Goal: Task Accomplishment & Management: Use online tool/utility

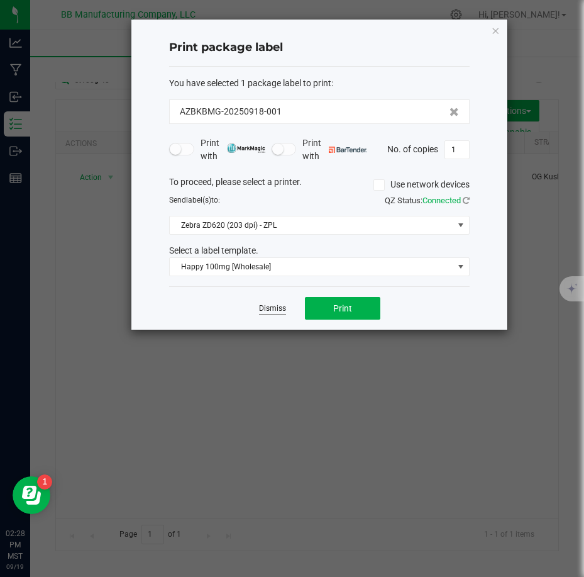
click at [272, 303] on link "Dismiss" at bounding box center [272, 308] width 27 height 11
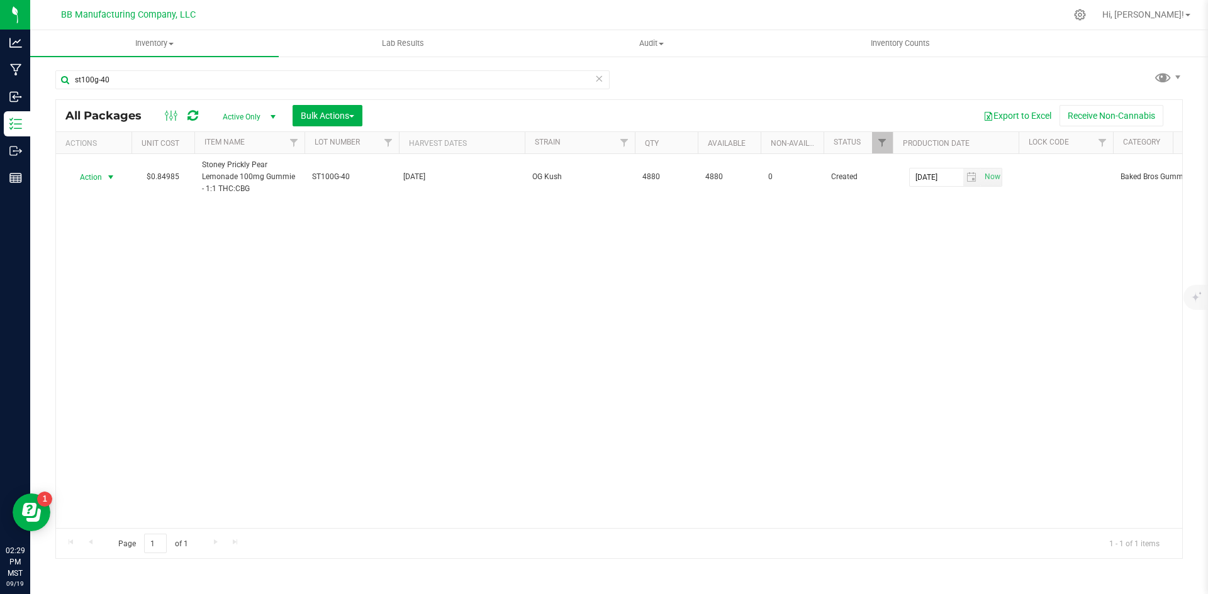
click at [121, 425] on div "Action Action Create package Edit attributes Global inventory Locate package Lo…" at bounding box center [619, 341] width 1126 height 374
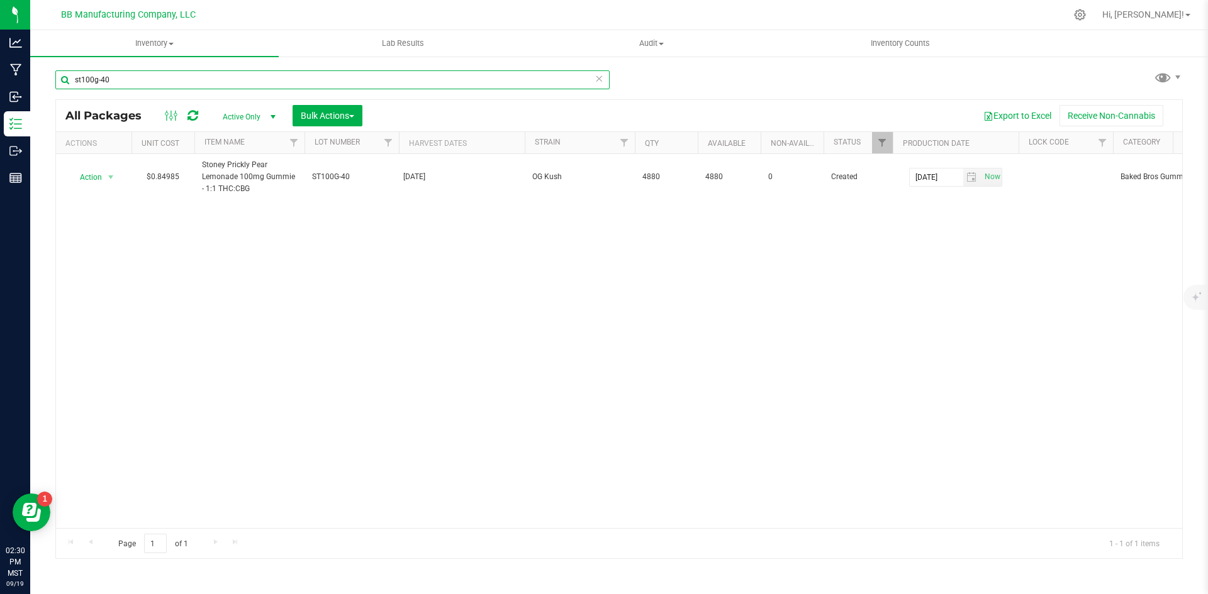
click at [125, 86] on input "st100g-40" at bounding box center [332, 79] width 554 height 19
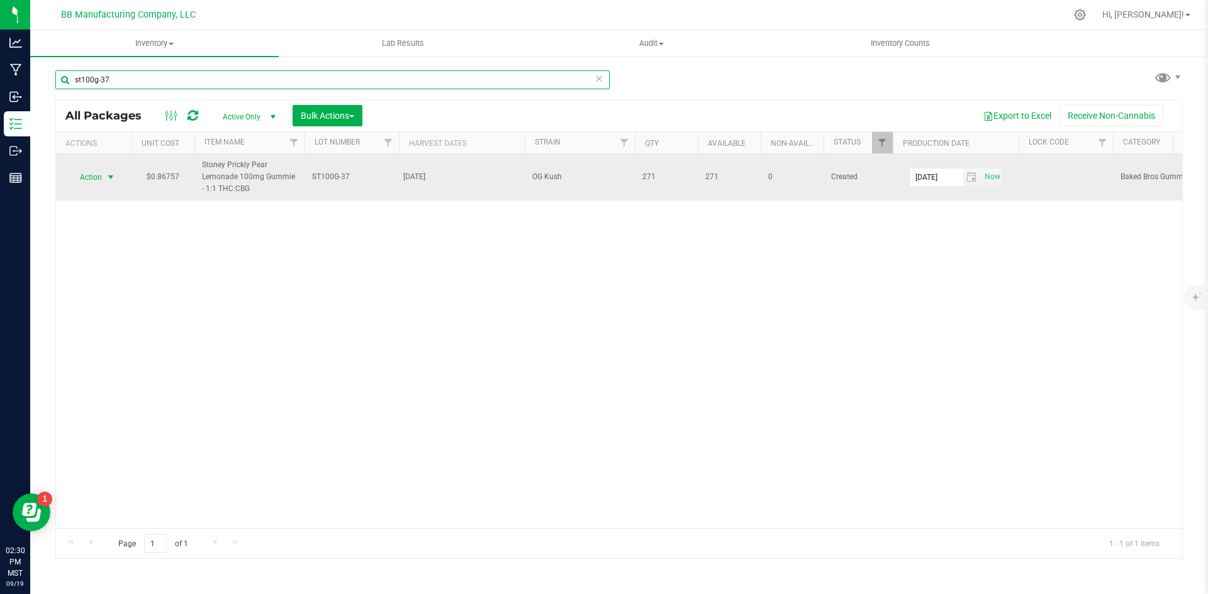
type input "st100g-37"
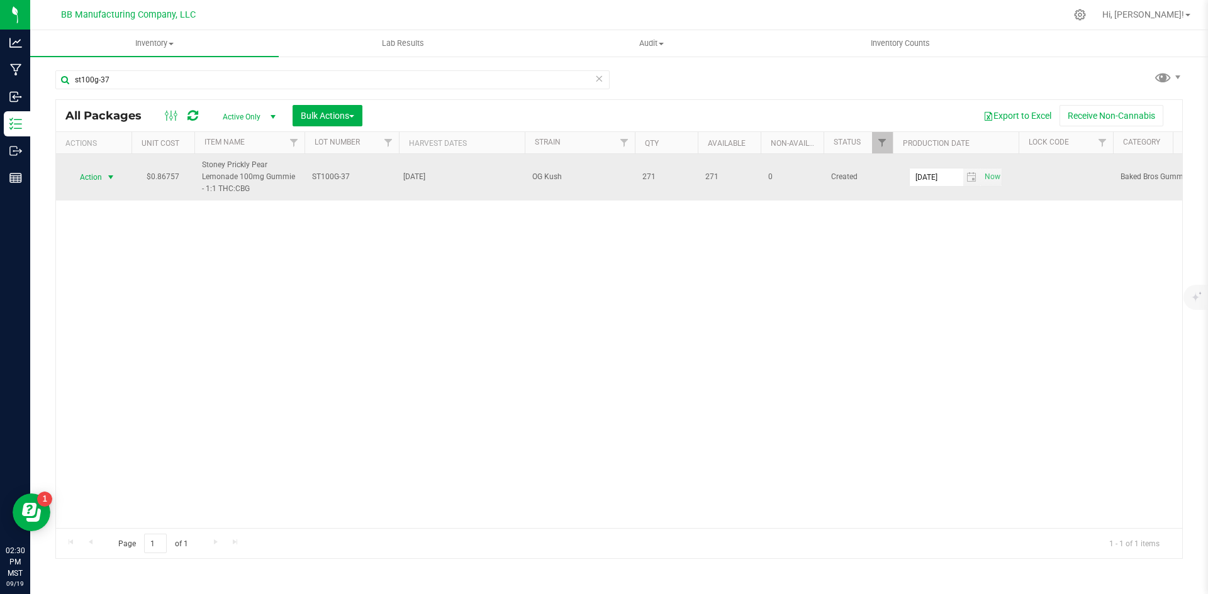
click at [110, 179] on span "select" at bounding box center [111, 177] width 10 height 10
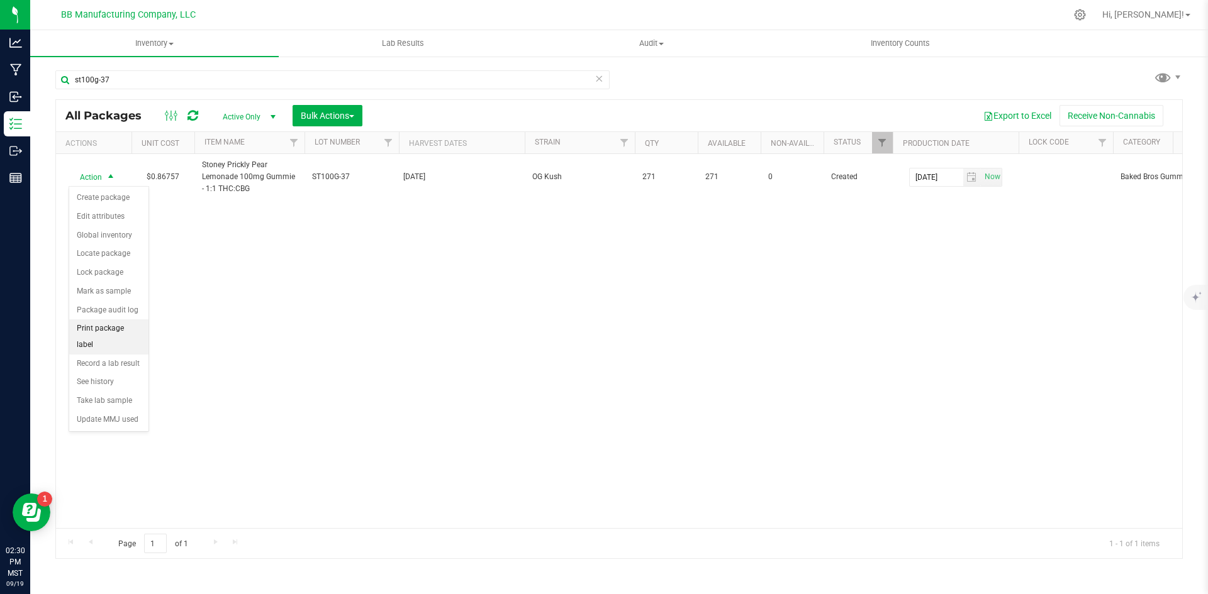
click at [115, 330] on li "Print package label" at bounding box center [108, 336] width 79 height 35
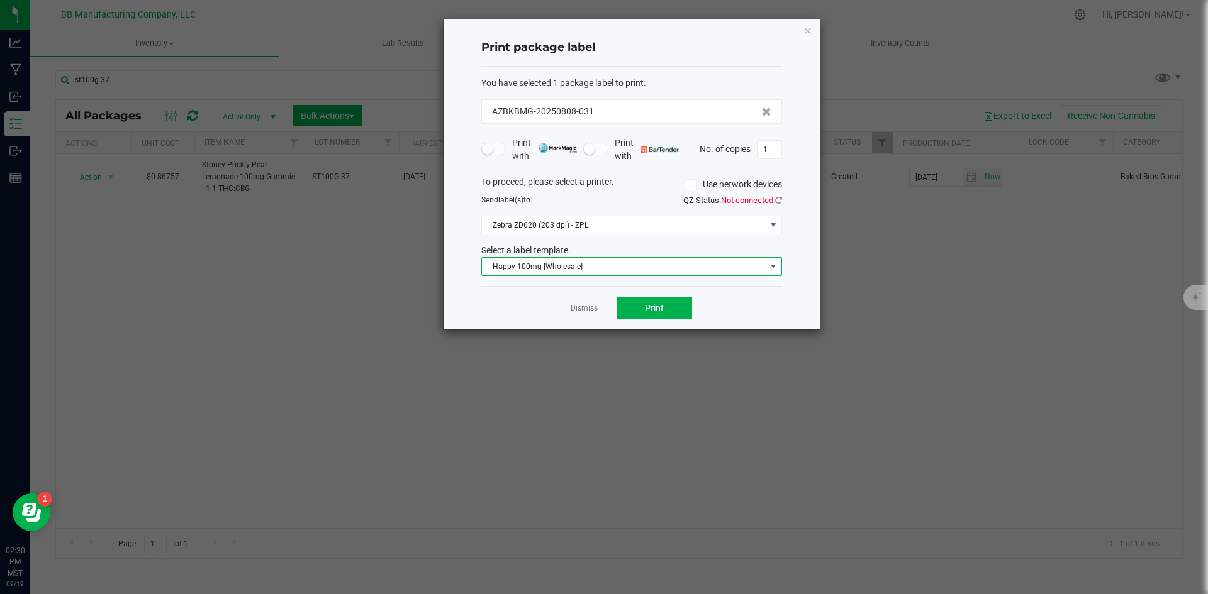
click at [584, 274] on span "Happy 100mg [Wholesale]" at bounding box center [624, 267] width 284 height 18
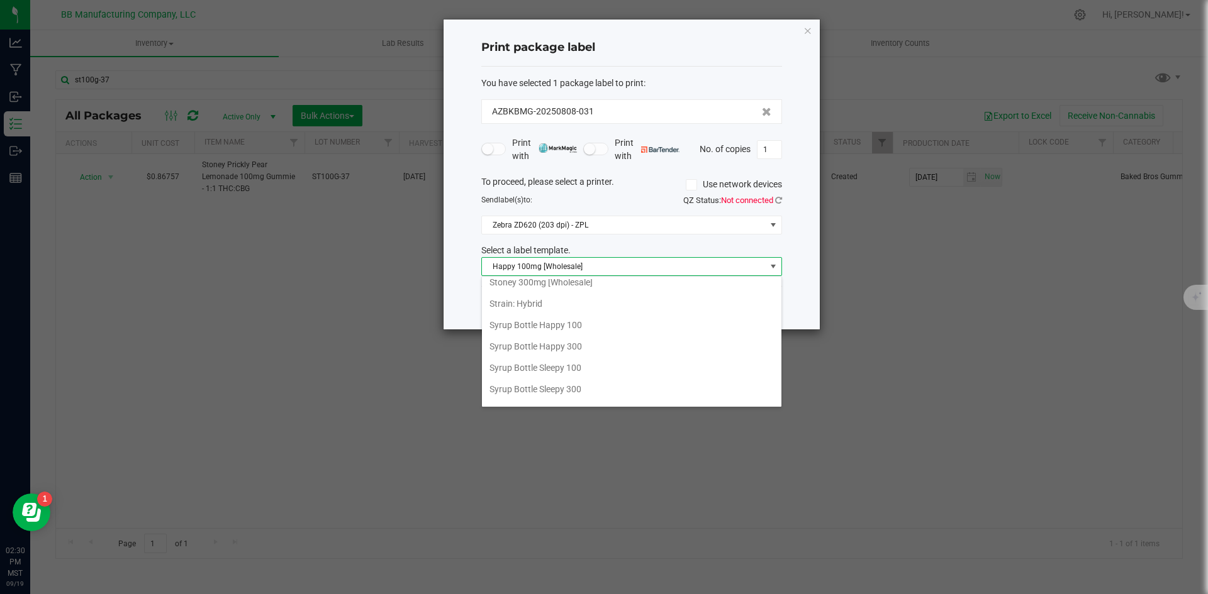
scroll to position [843, 0]
click at [584, 318] on li "Stoney 100mg [Wholesale]" at bounding box center [631, 323] width 299 height 21
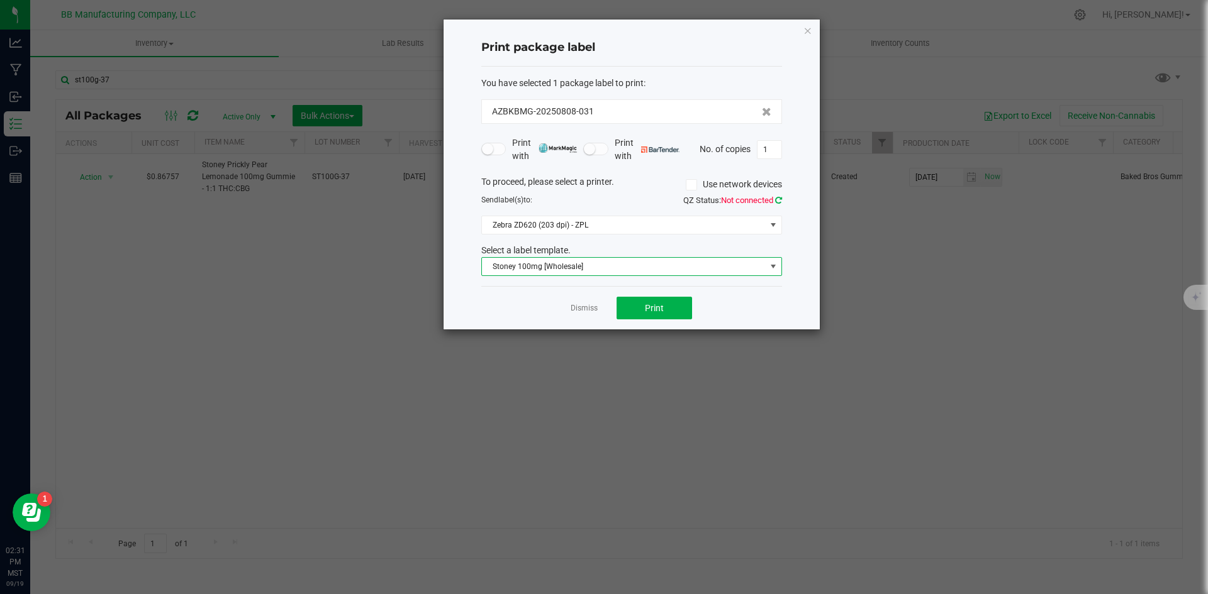
click at [584, 200] on icon at bounding box center [778, 200] width 7 height 8
click at [584, 307] on span "Print" at bounding box center [654, 308] width 19 height 10
